Goal: Information Seeking & Learning: Learn about a topic

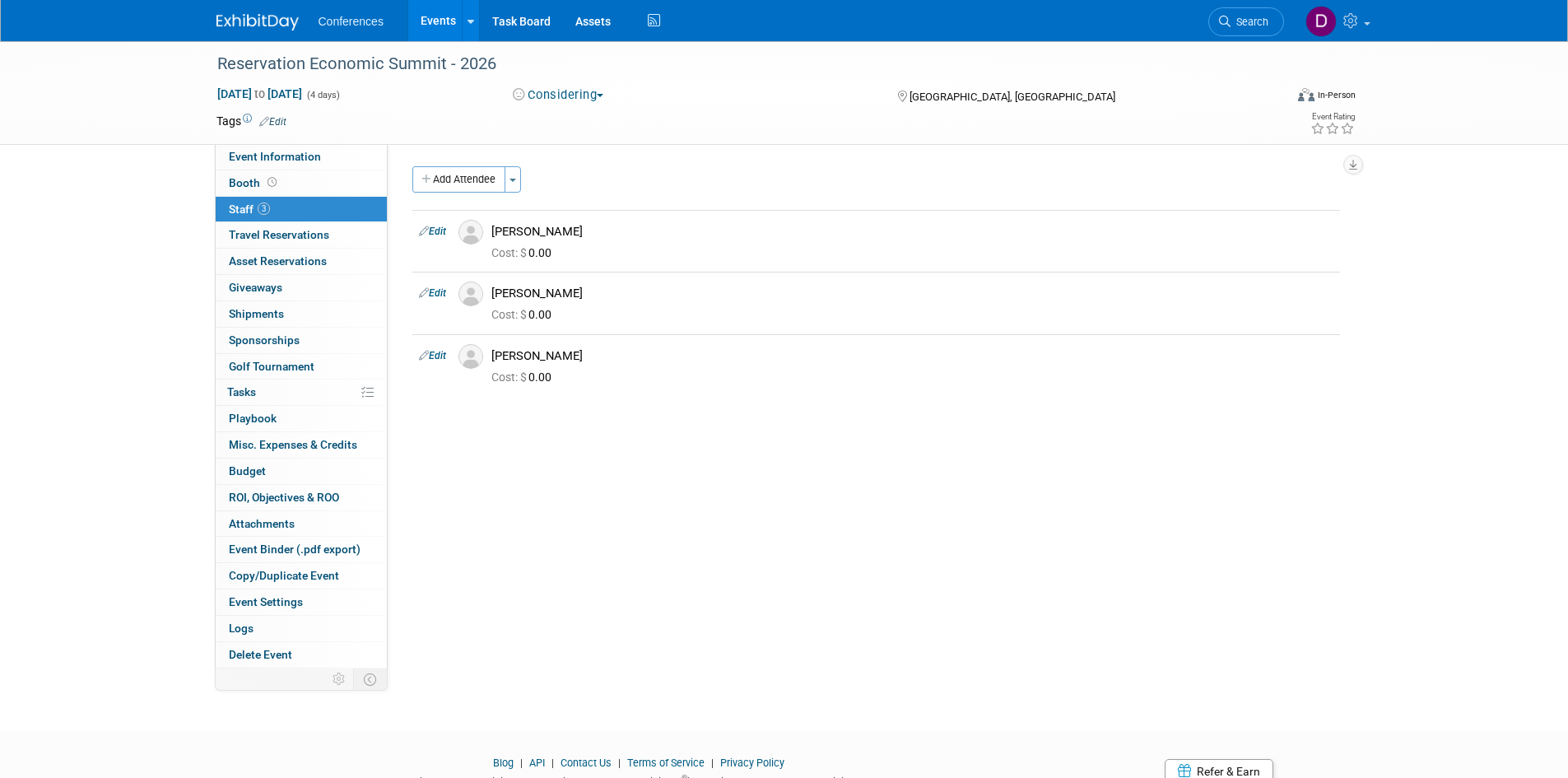
click at [251, 21] on img at bounding box center [257, 22] width 82 height 17
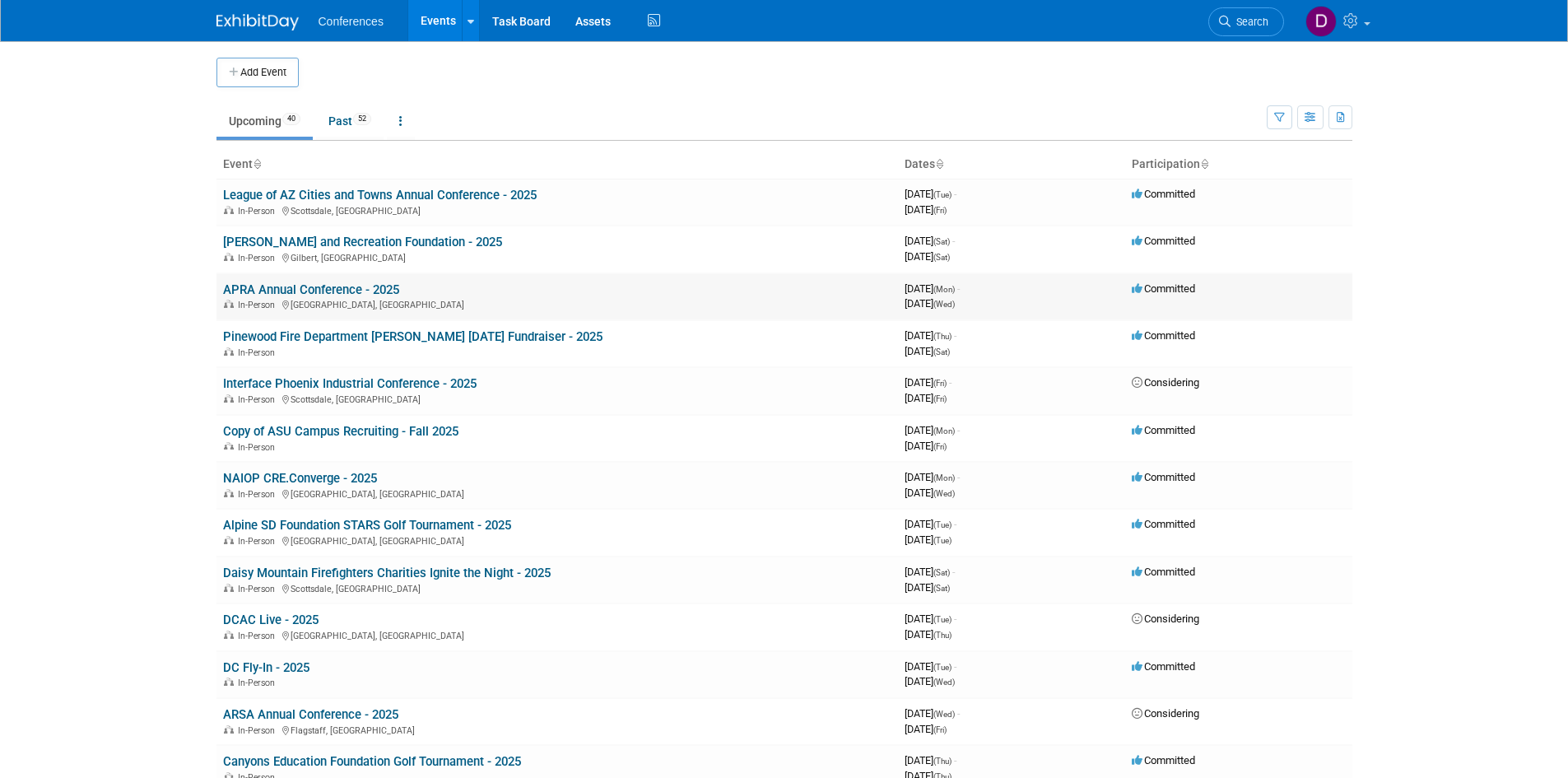
click at [333, 287] on link "APRA Annual Conference - 2025" at bounding box center [311, 290] width 176 height 15
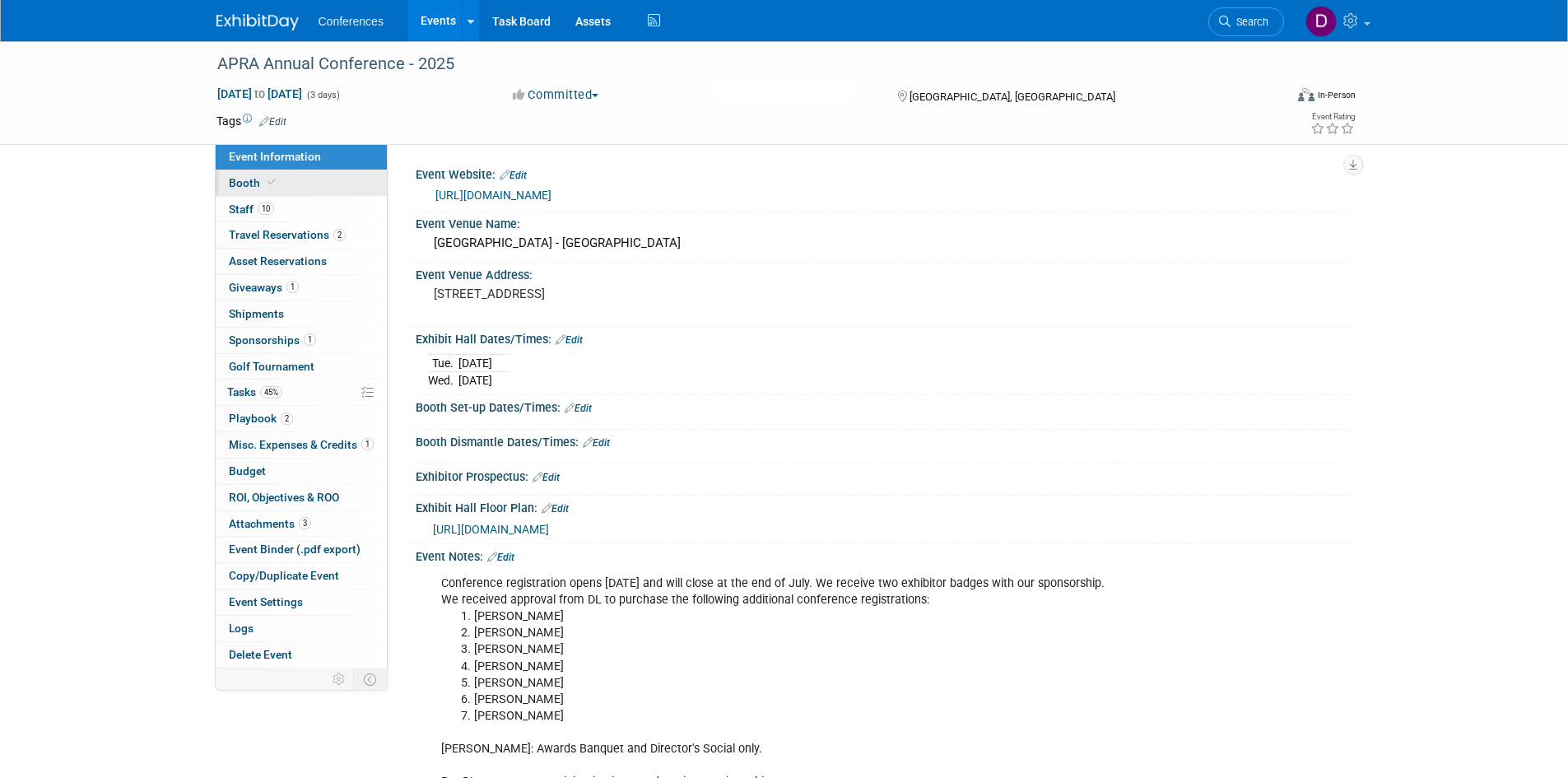
click at [235, 185] on span "Booth" at bounding box center [253, 182] width 50 height 13
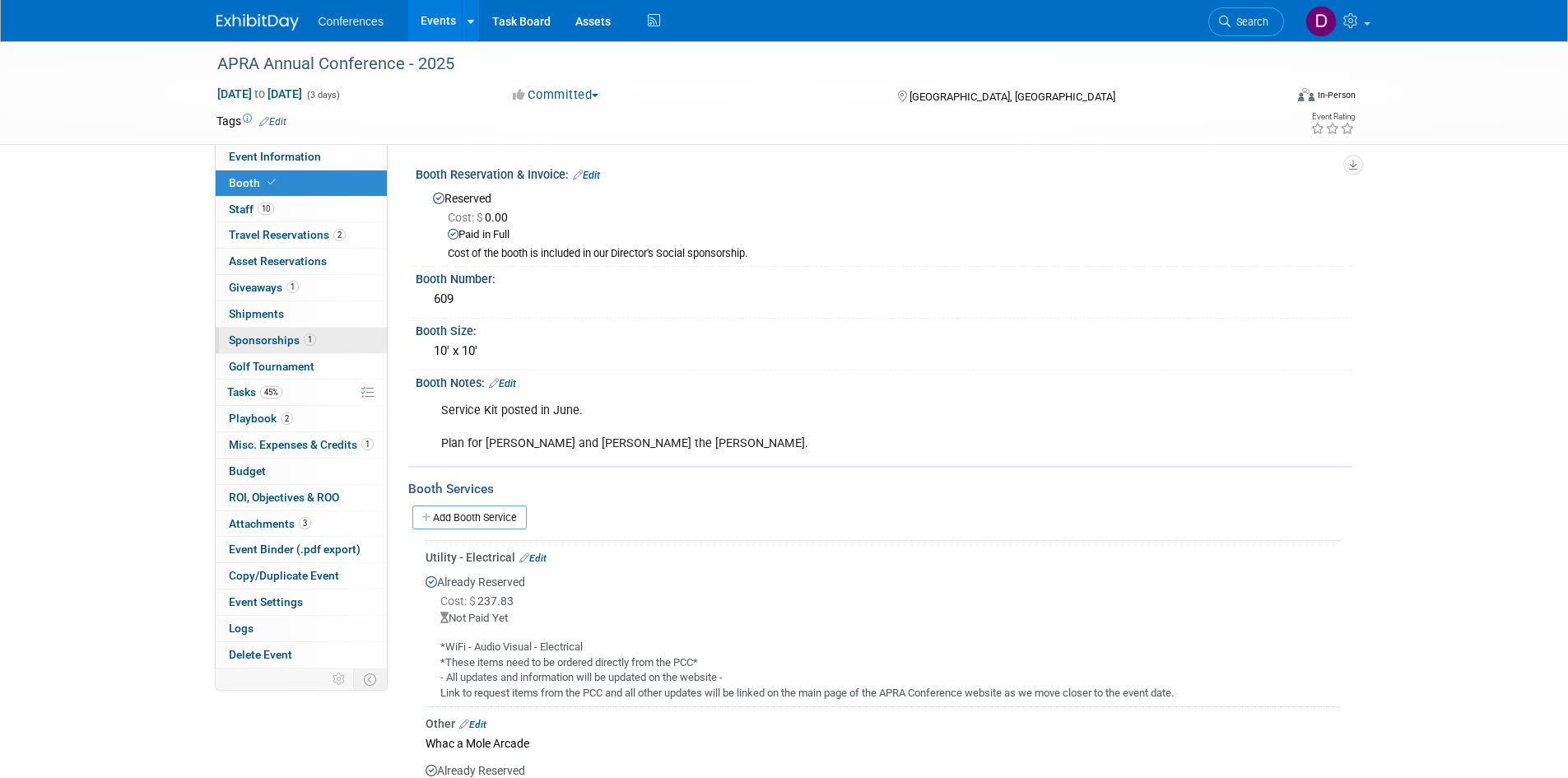
click at [262, 335] on span "Sponsorships 1" at bounding box center [272, 340] width 87 height 13
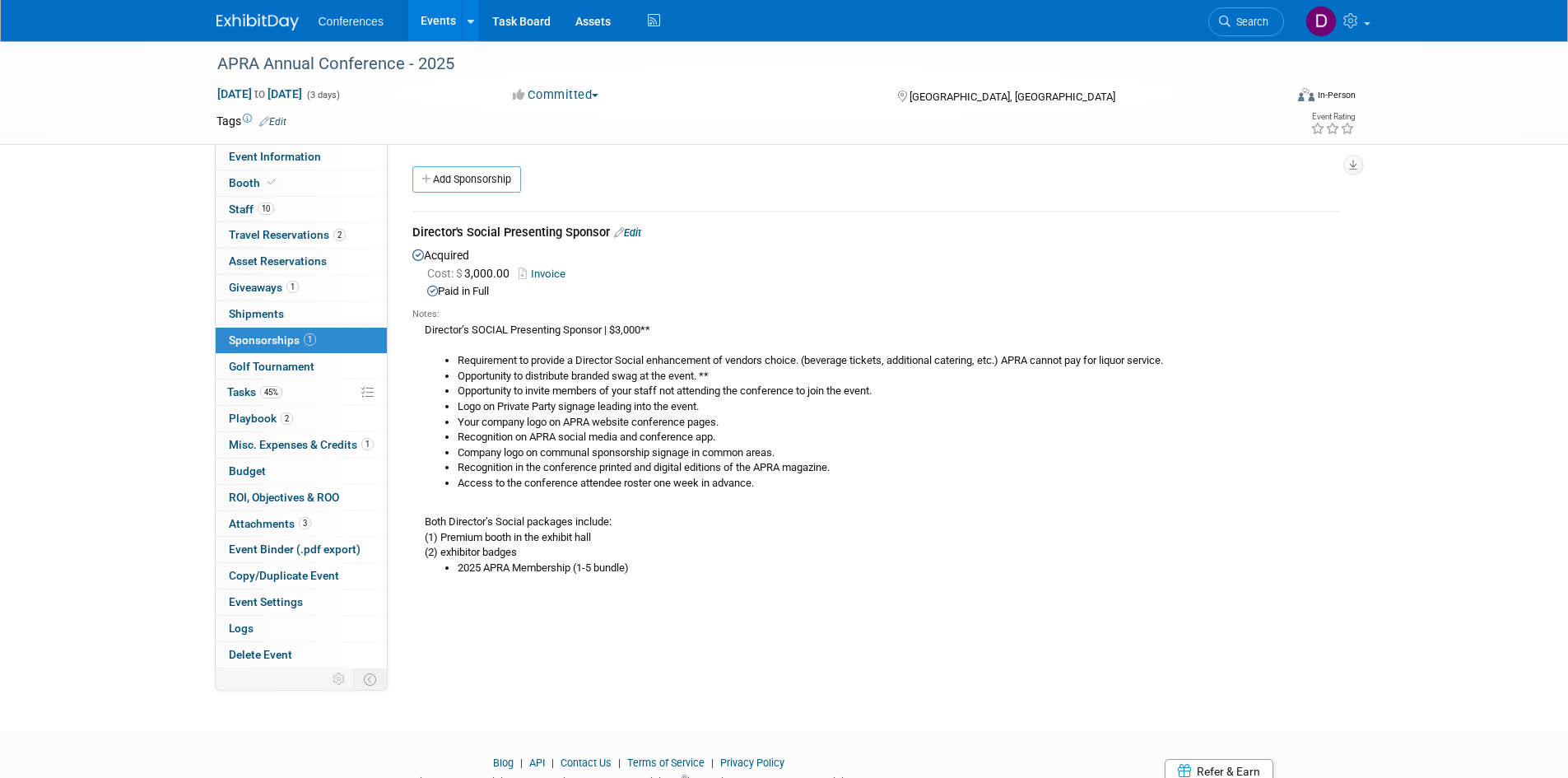
drag, startPoint x: 608, startPoint y: 228, endPoint x: 397, endPoint y: 228, distance: 211.0
click at [397, 228] on div "Event Website: Edit https://azpra.org/APRA-Conference Event Venue Name: Phoenix…" at bounding box center [870, 406] width 964 height 525
copy div "Director's Social Presenting Sponsor"
